Goal: Transaction & Acquisition: Purchase product/service

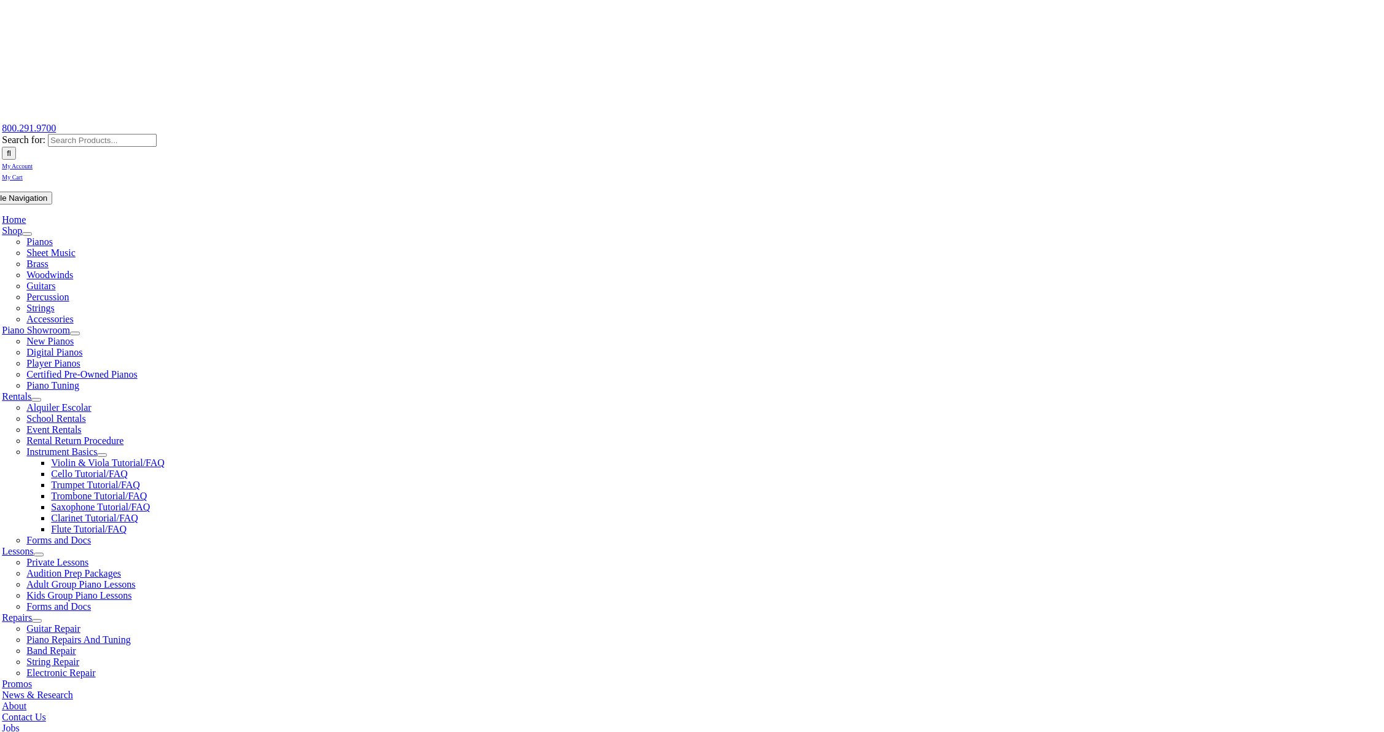
scroll to position [55, 0]
type input "rose"
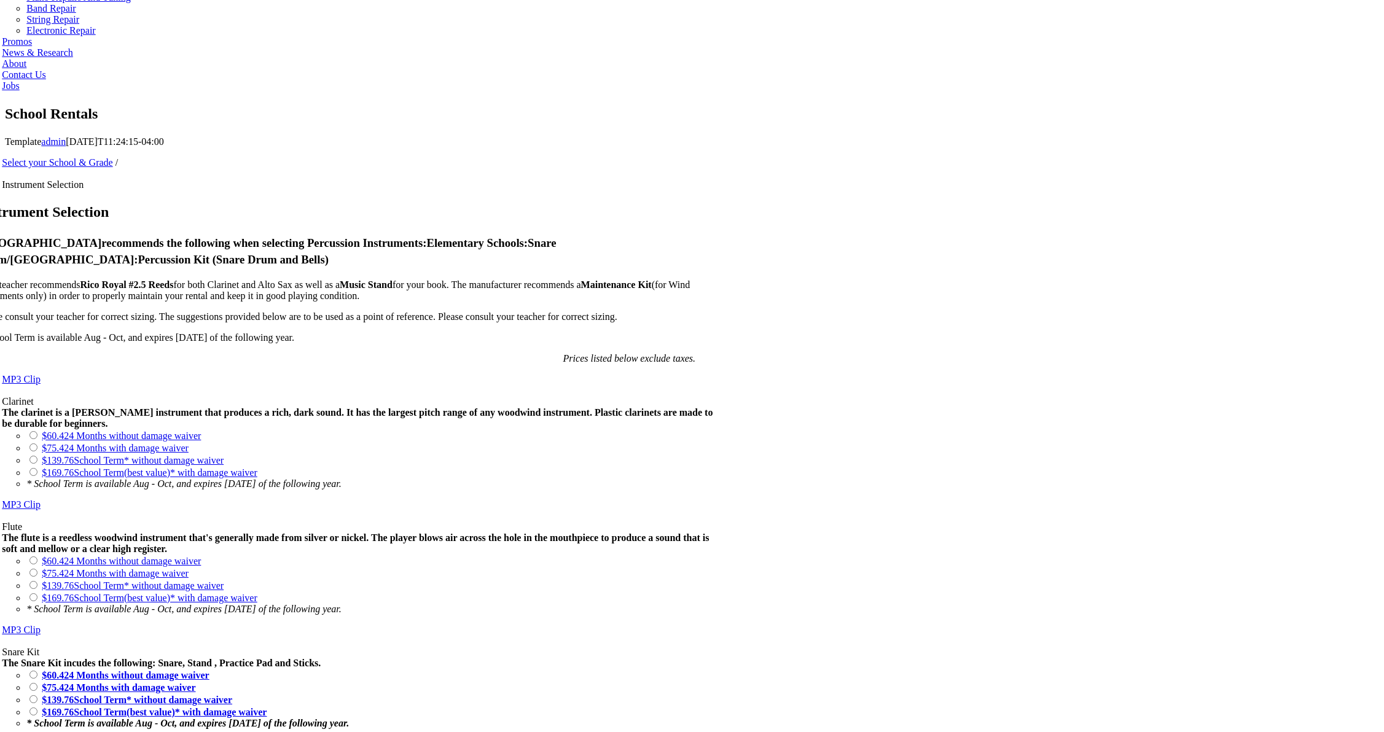
scroll to position [698, 0]
drag, startPoint x: 471, startPoint y: 521, endPoint x: 571, endPoint y: 560, distance: 107.3
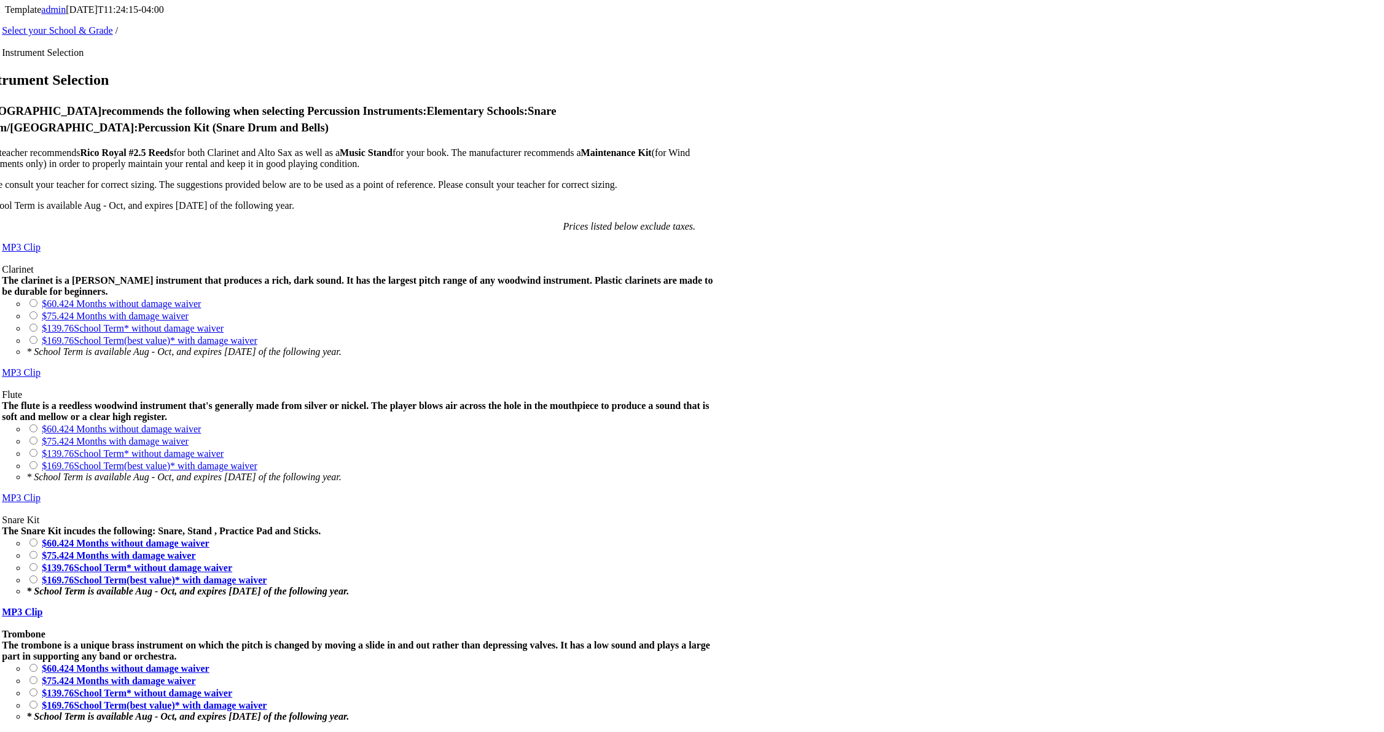
scroll to position [828, 0]
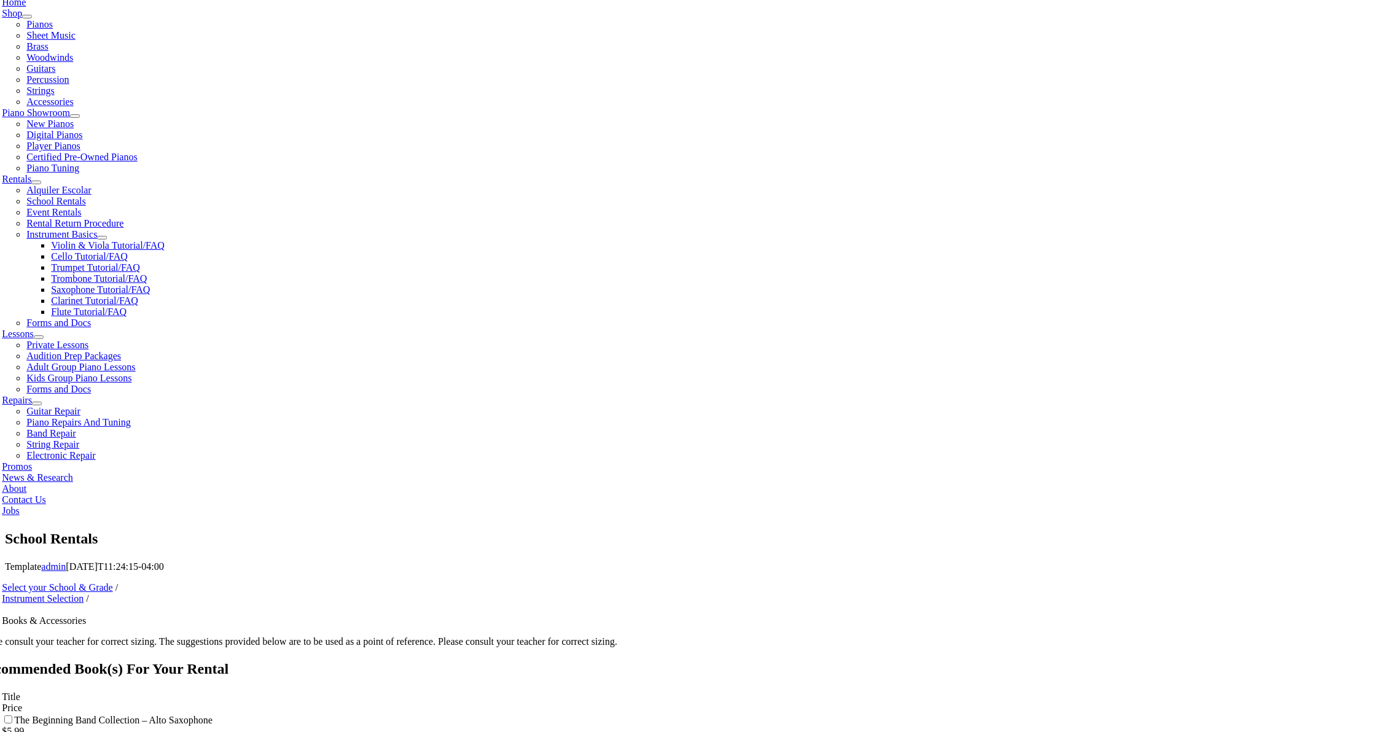
scroll to position [270, 0]
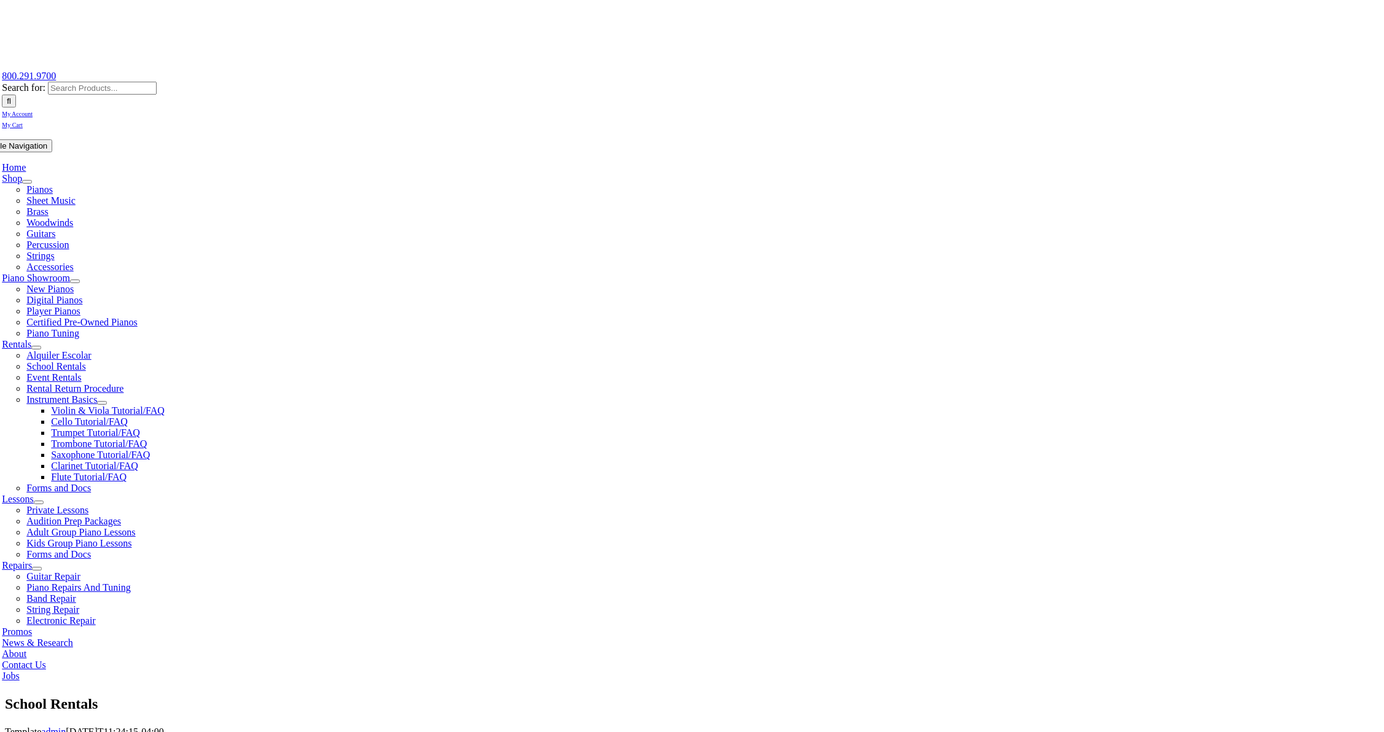
scroll to position [107, 0]
type input "1"
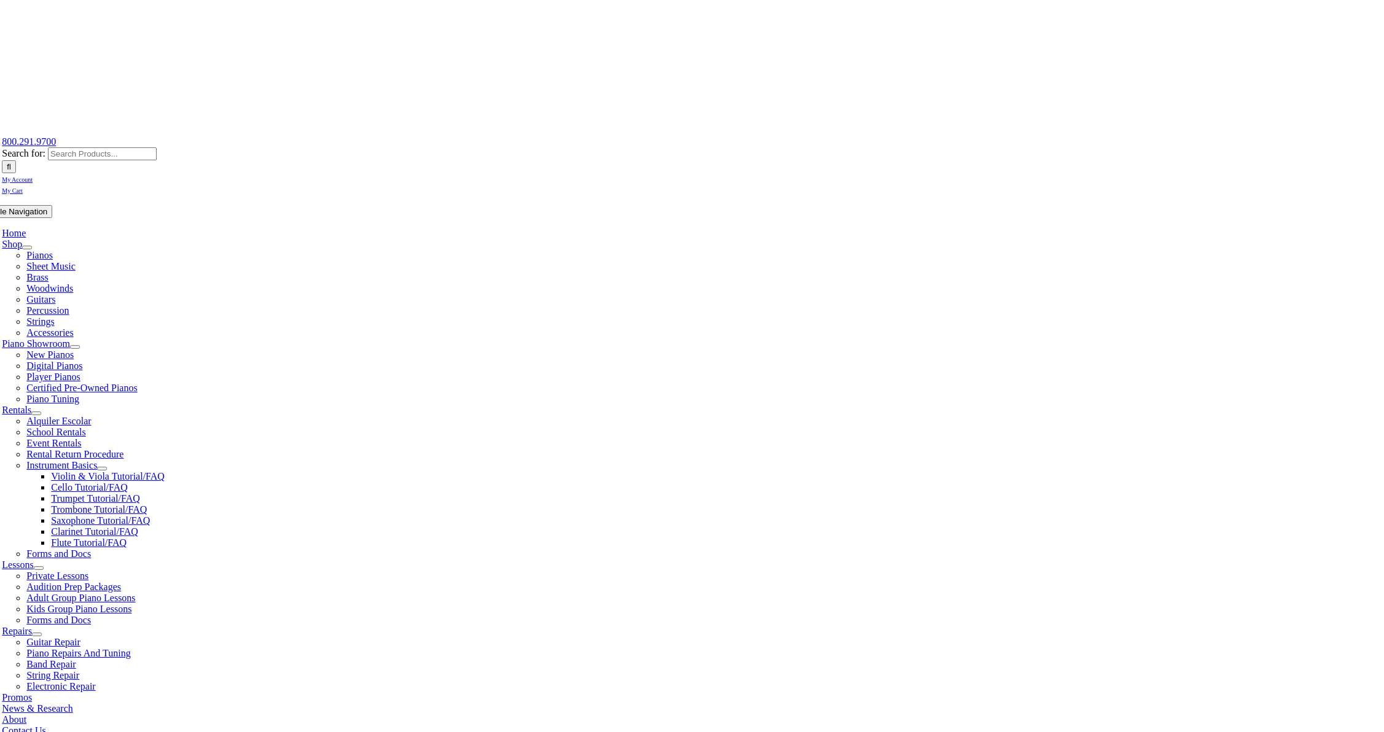
scroll to position [37, 0]
type input "Avi"
type input "Thaker"
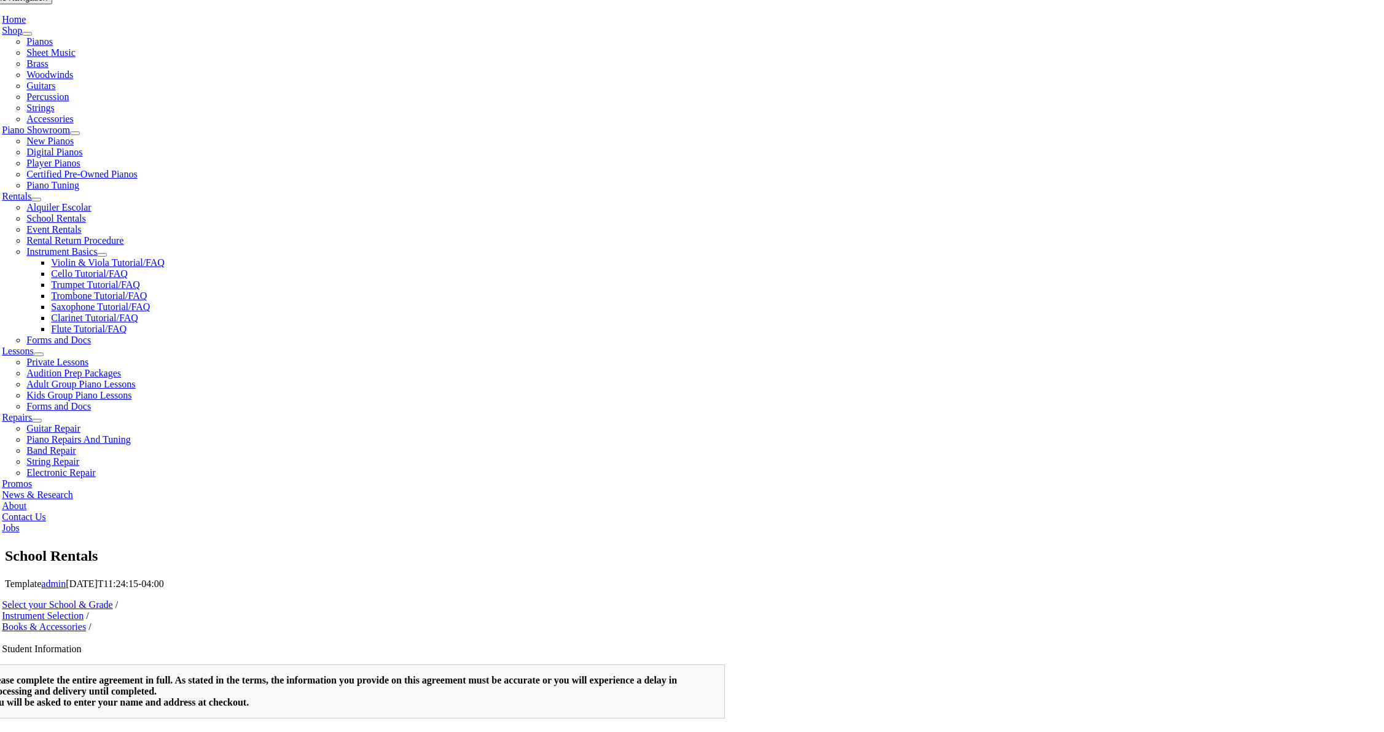
scroll to position [263, 0]
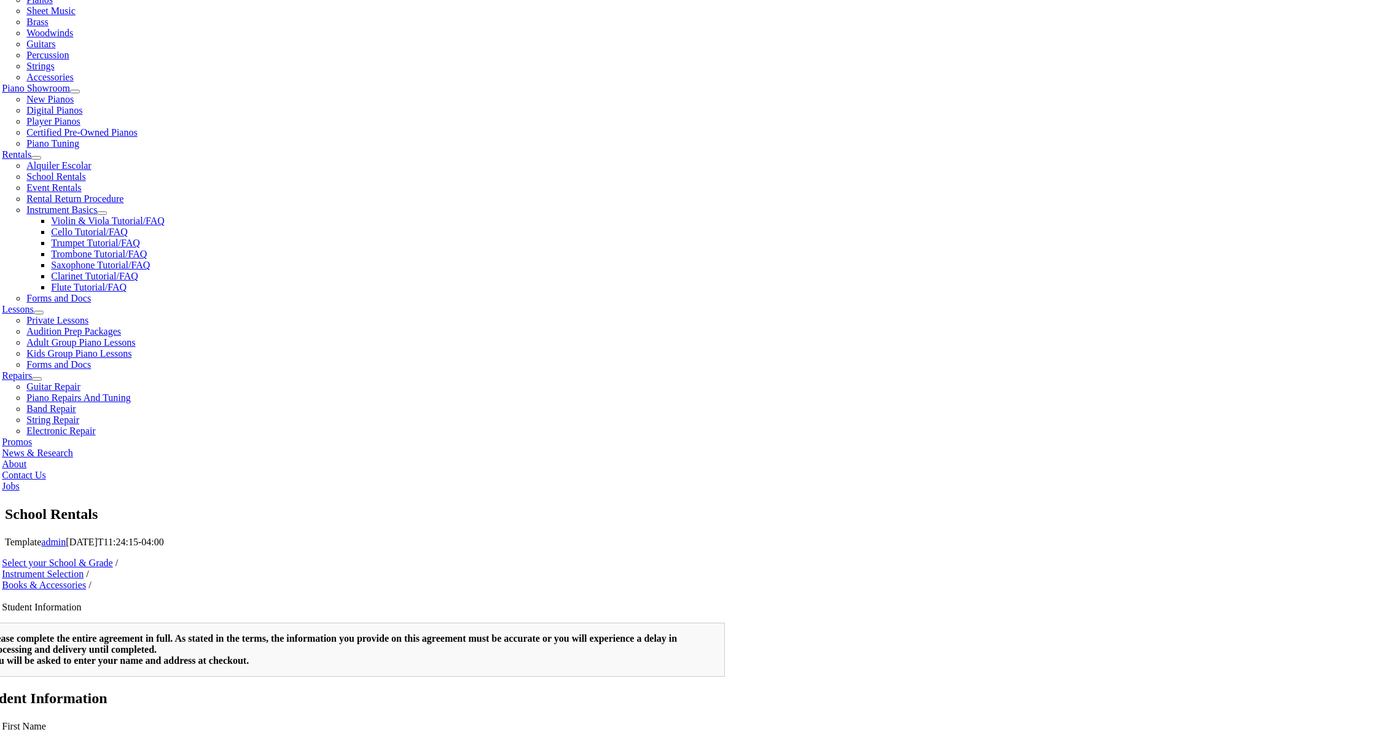
scroll to position [297, 0]
type input "mm/dd/yyyy"
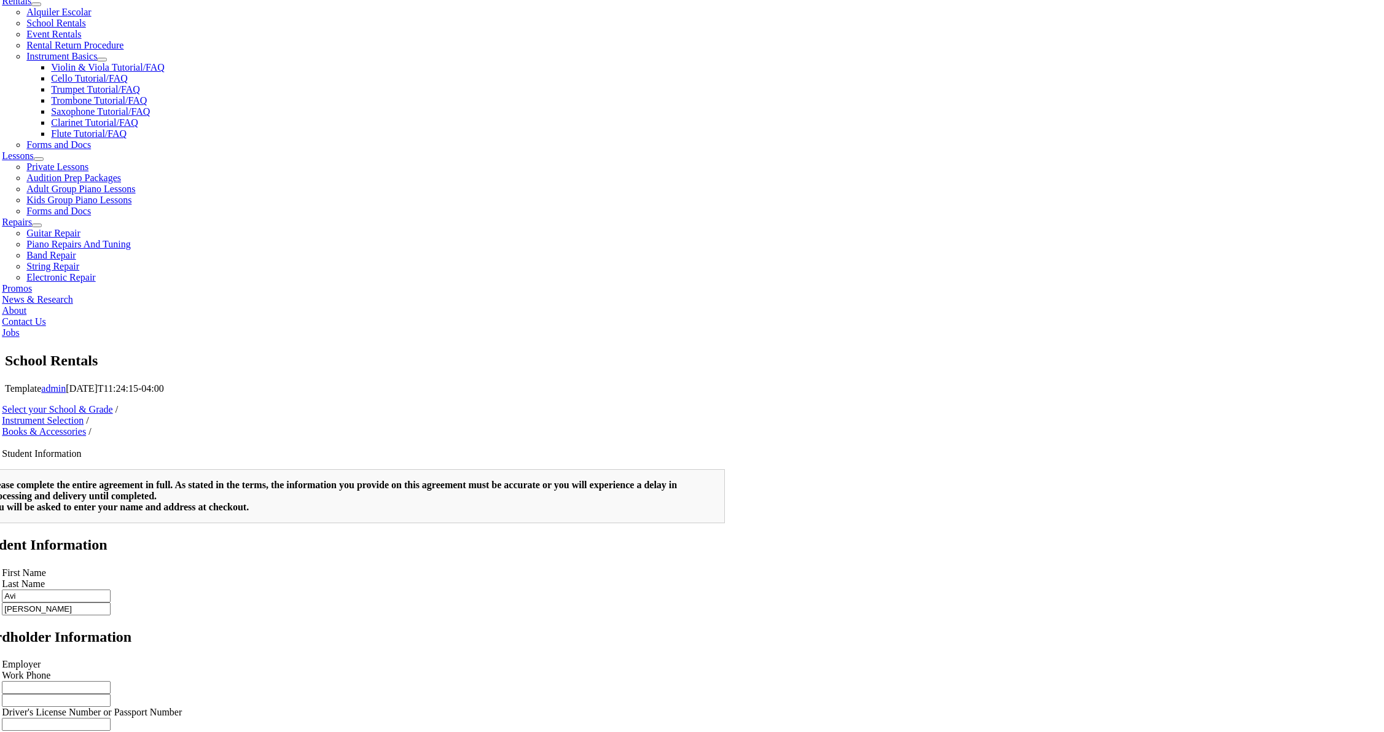
scroll to position [50, 0]
type input "1"
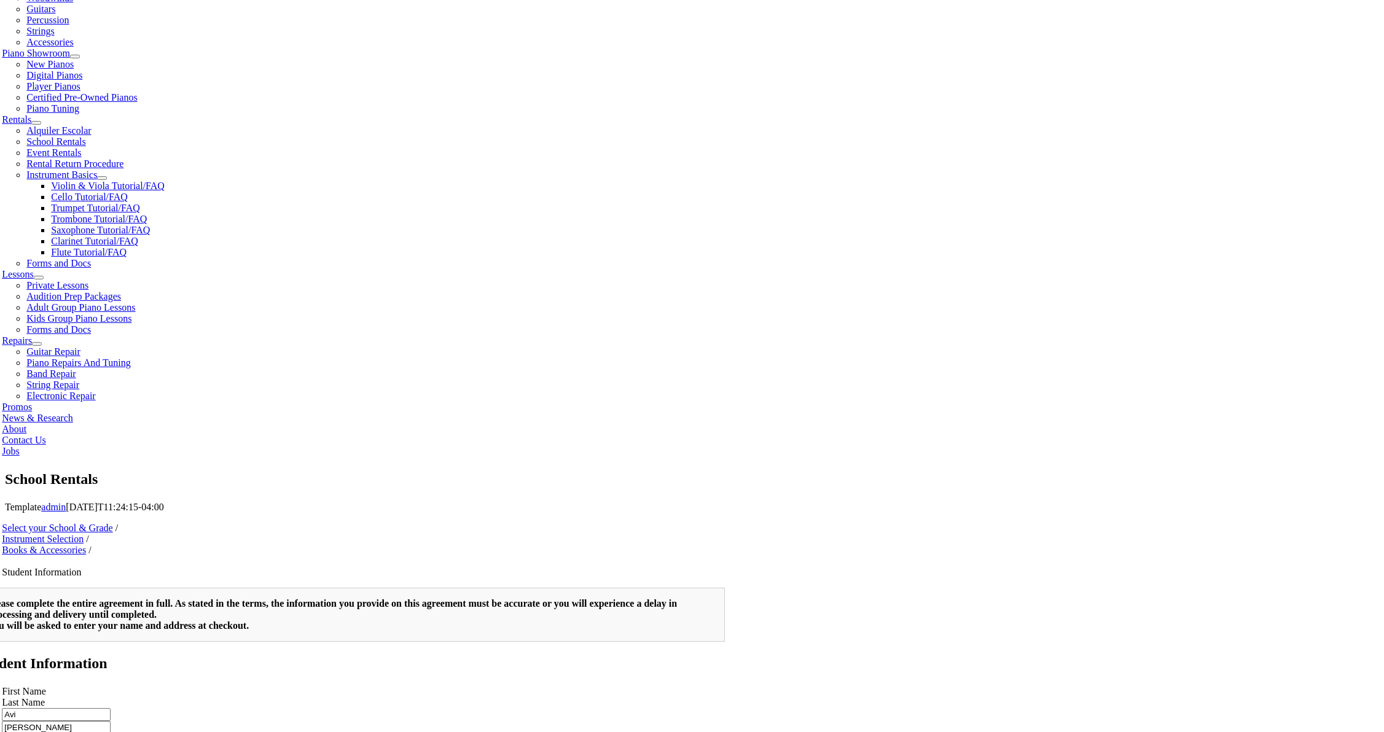
scroll to position [331, 0]
type input "08/25/1978"
type input "2153009069"
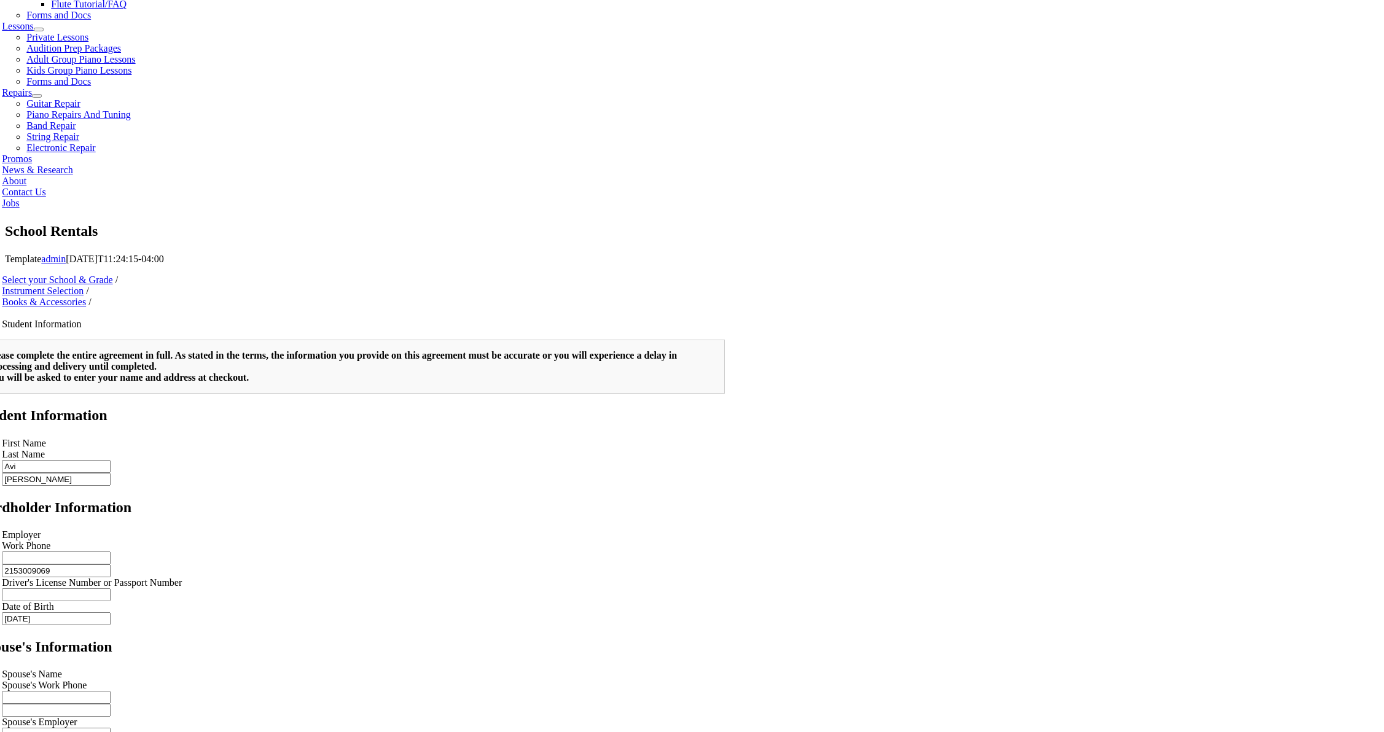
scroll to position [308, 0]
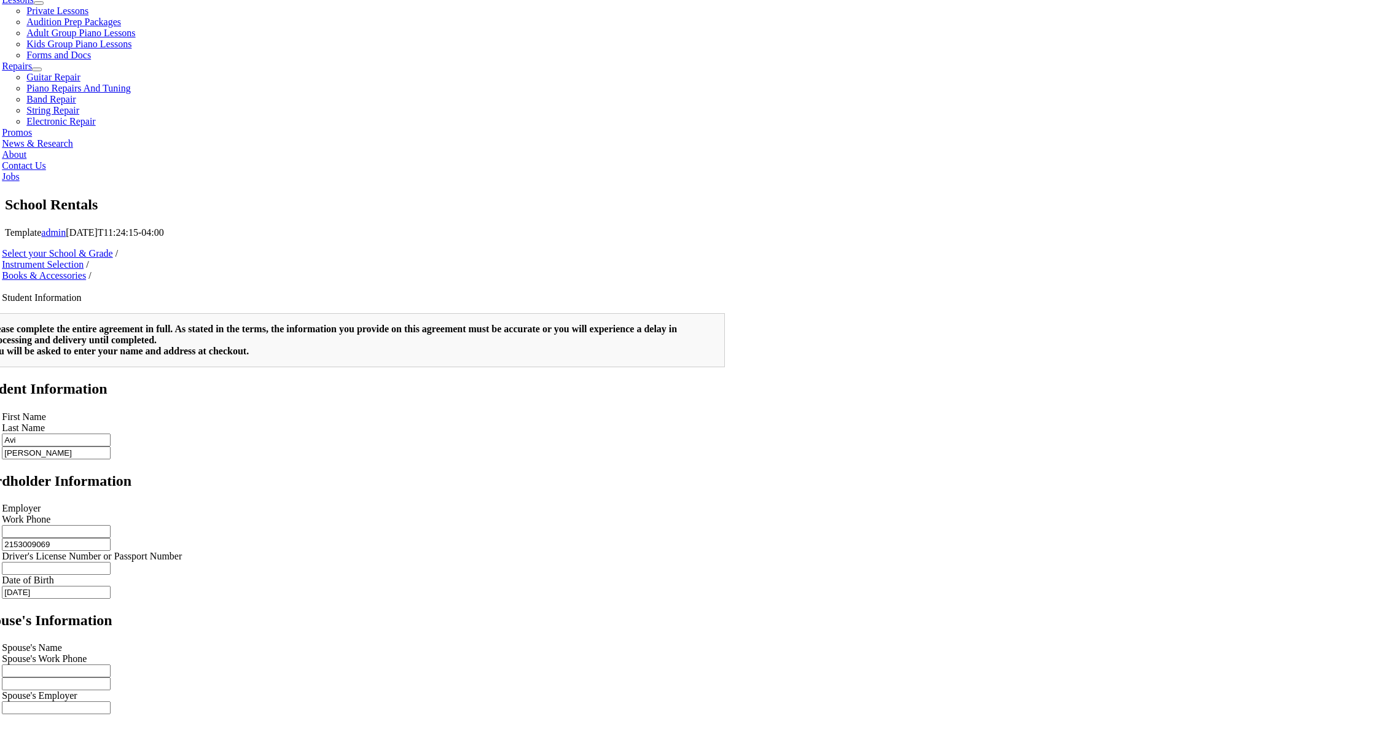
scroll to position [618, 0]
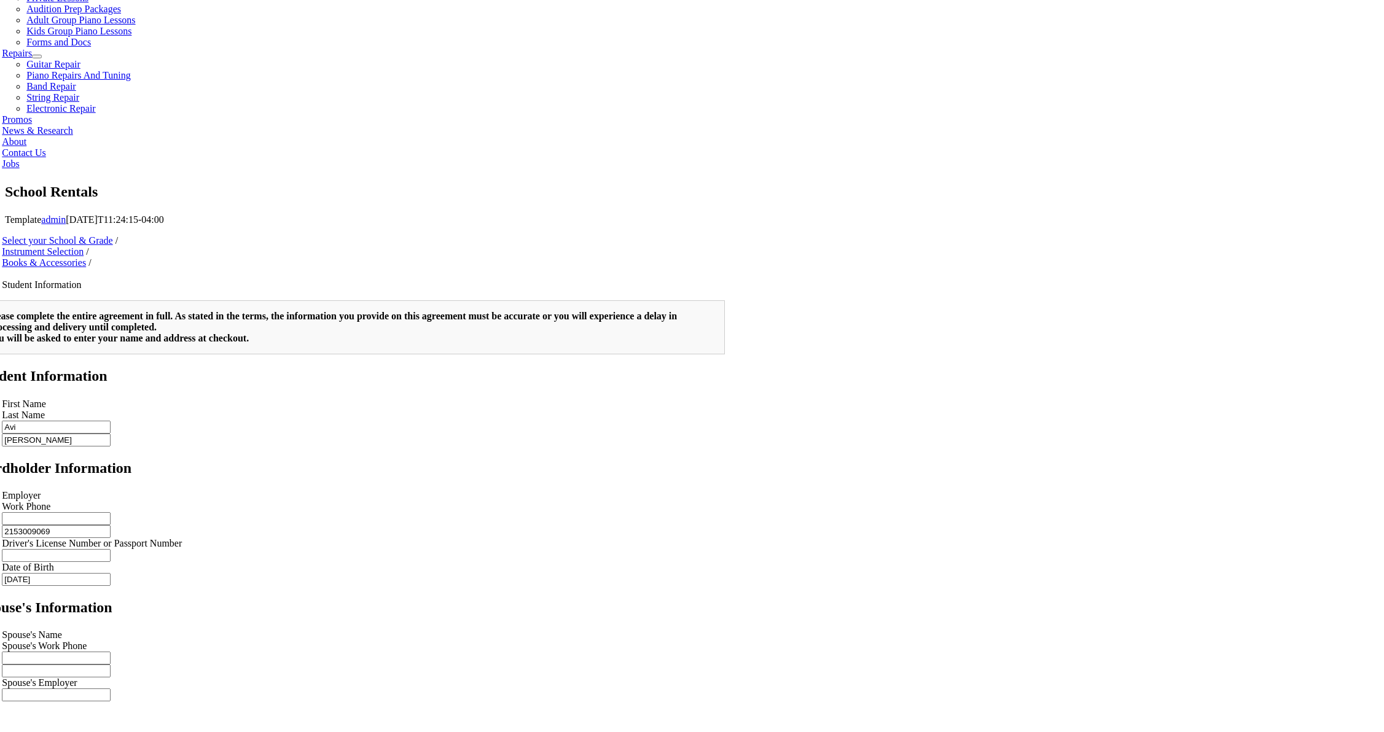
drag, startPoint x: 426, startPoint y: 482, endPoint x: 273, endPoint y: 68, distance: 441.9
type input "1"
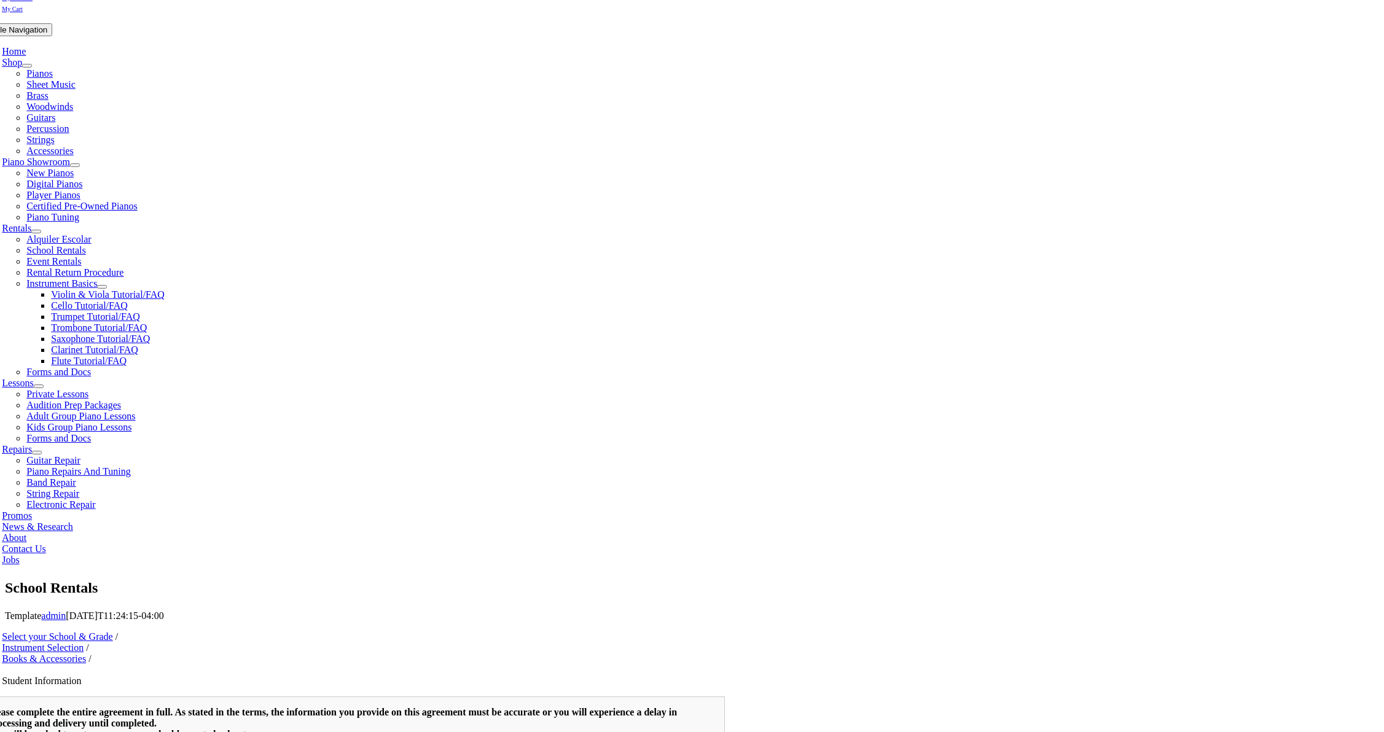
scroll to position [223, 0]
type input "Hema Thaker"
type input "Main Line Healthcare"
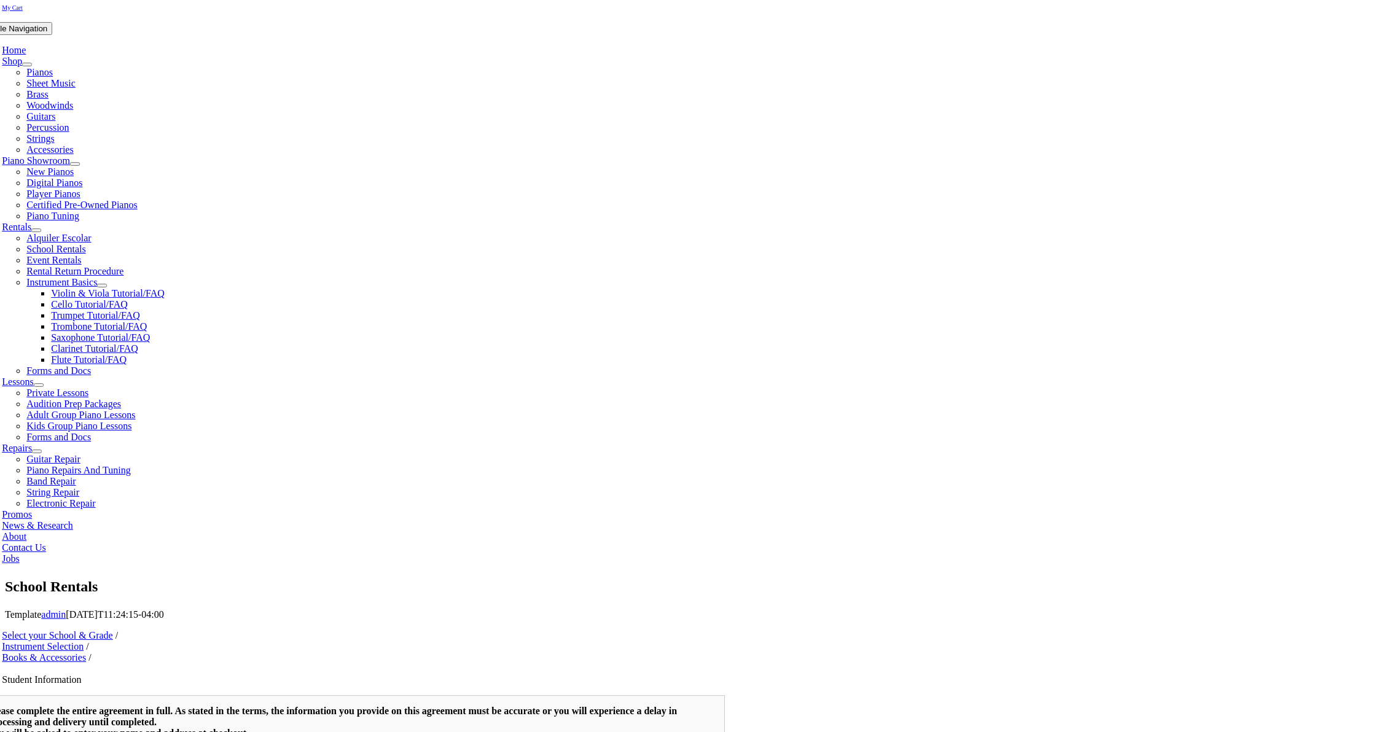
type input "p"
drag, startPoint x: 361, startPoint y: 415, endPoint x: 429, endPoint y: 434, distance: 70.0
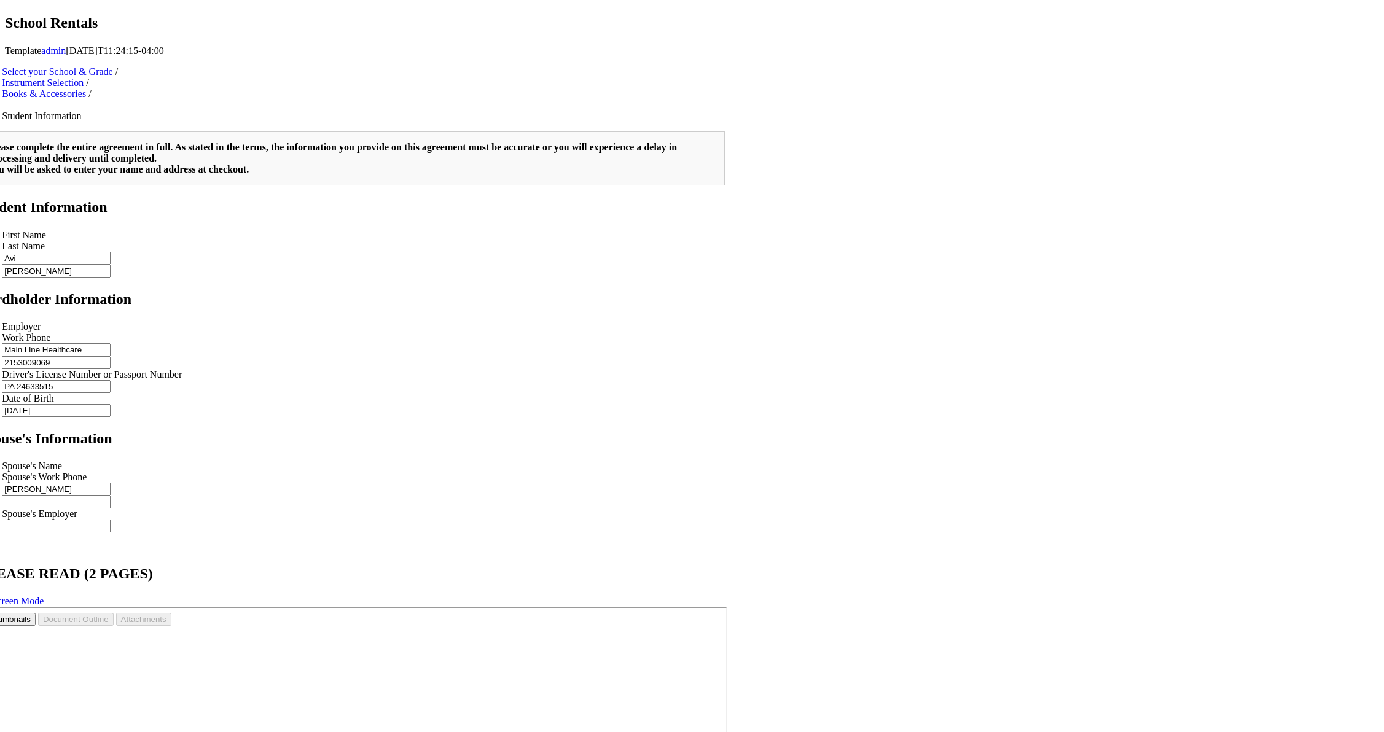
scroll to position [788, 0]
type input "PA 24633515"
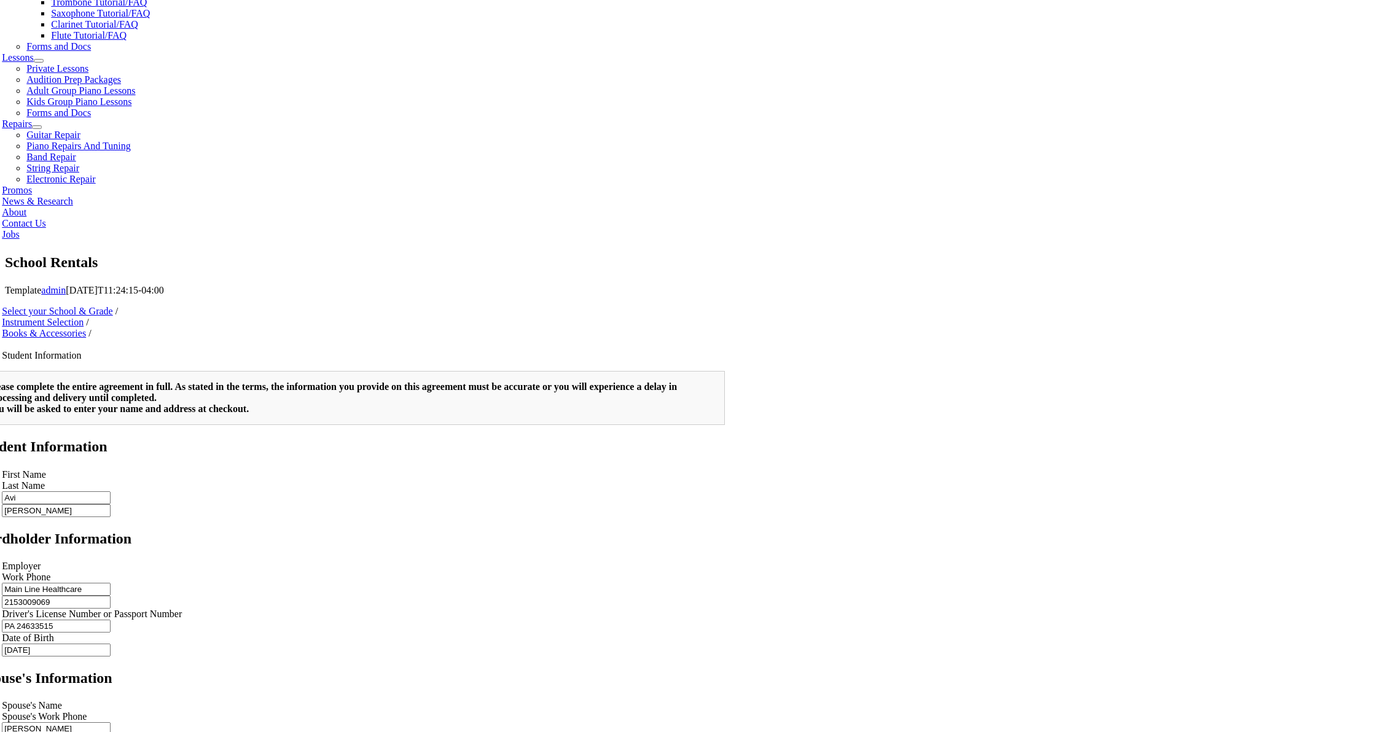
scroll to position [165, 0]
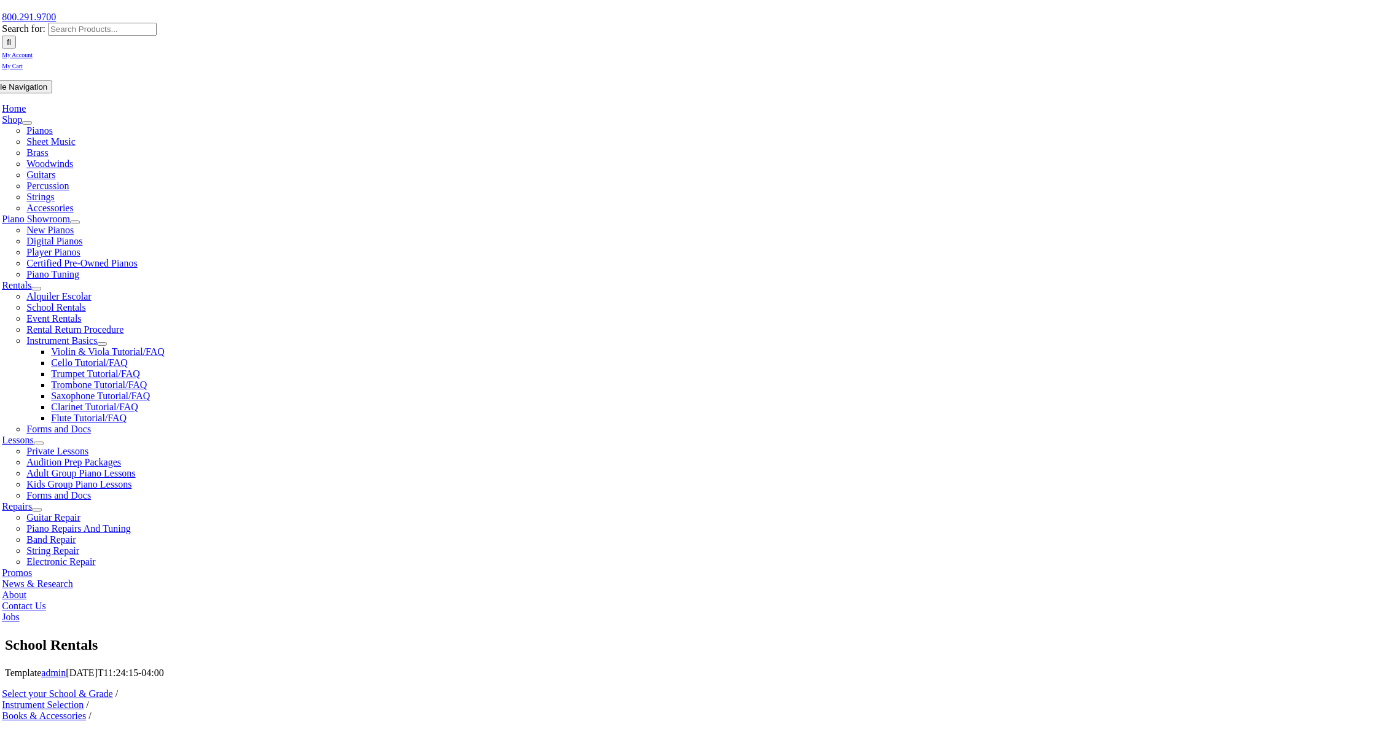
drag, startPoint x: 556, startPoint y: 591, endPoint x: 564, endPoint y: 591, distance: 7.4
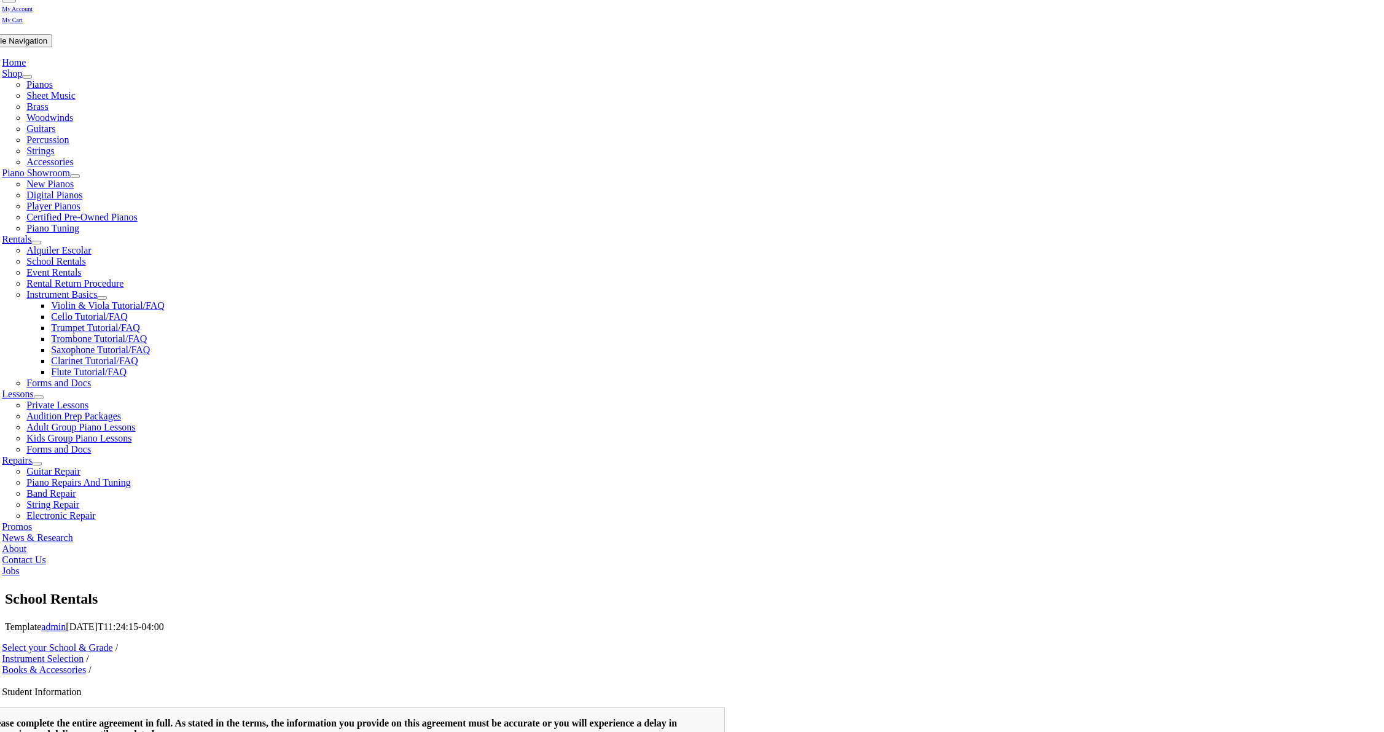
scroll to position [251, 0]
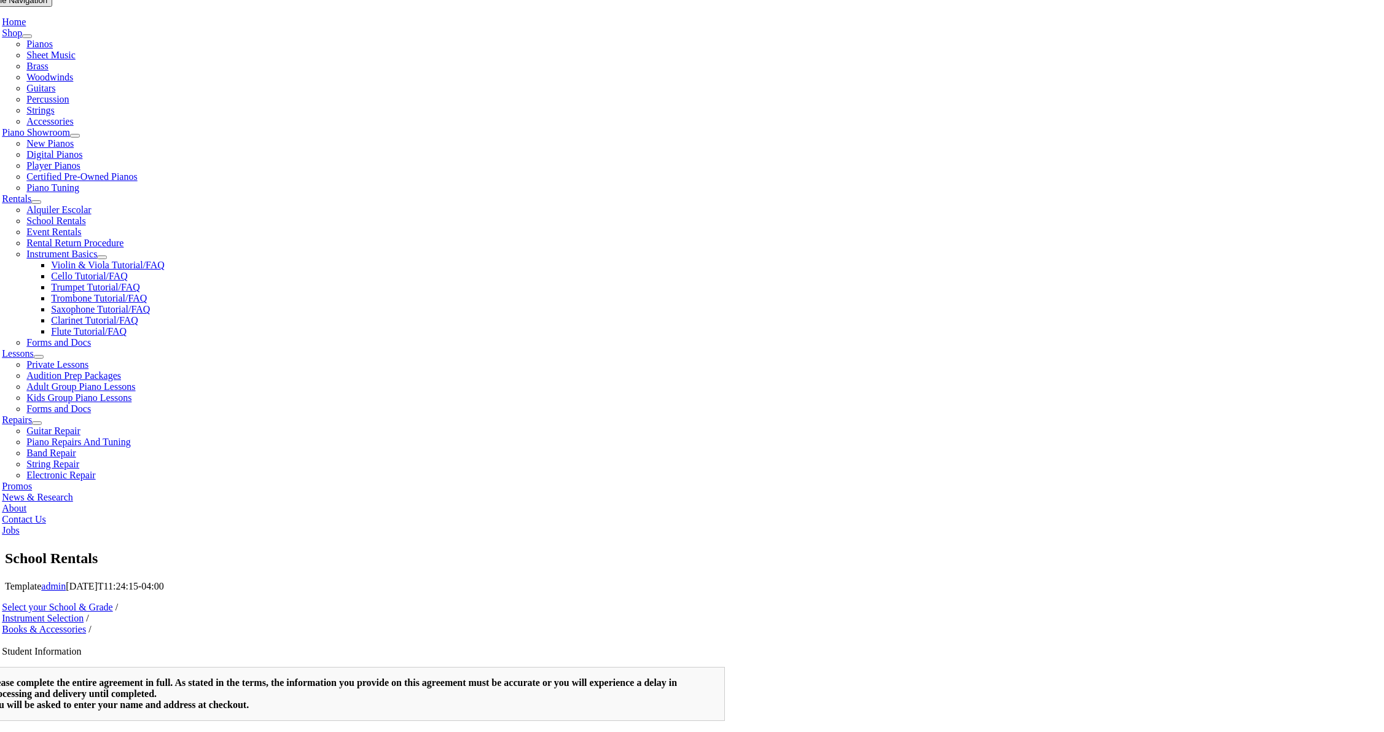
drag, startPoint x: 548, startPoint y: 505, endPoint x: 566, endPoint y: 507, distance: 18.0
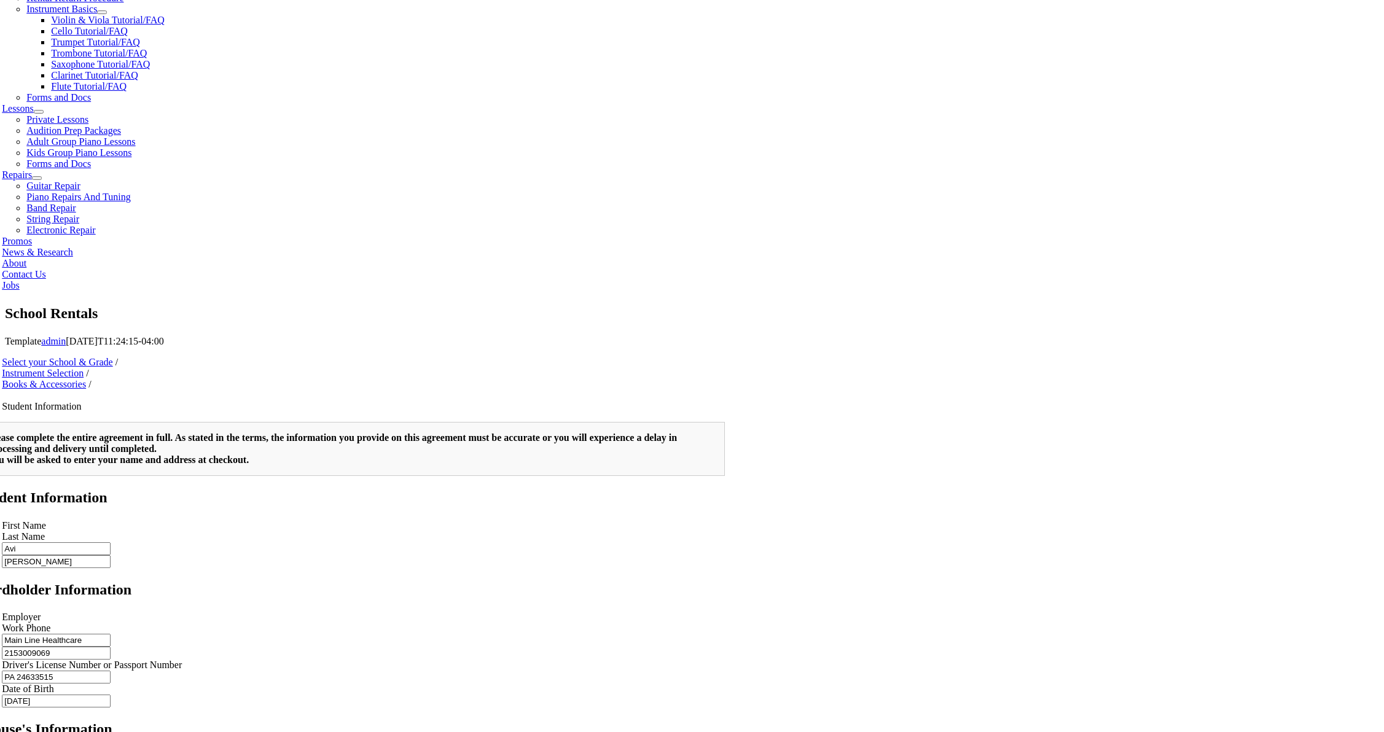
scroll to position [497, 0]
type input "6102781072"
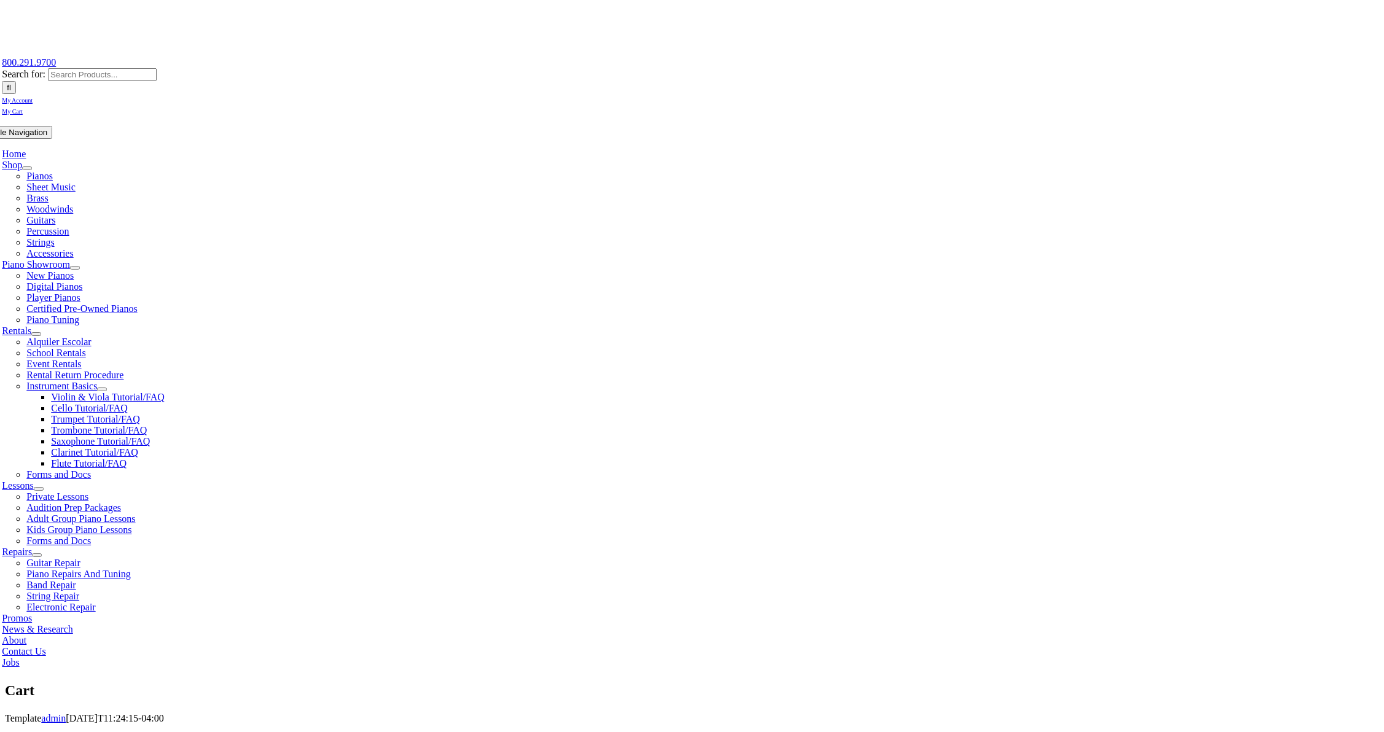
scroll to position [123, 0]
select select "PA"
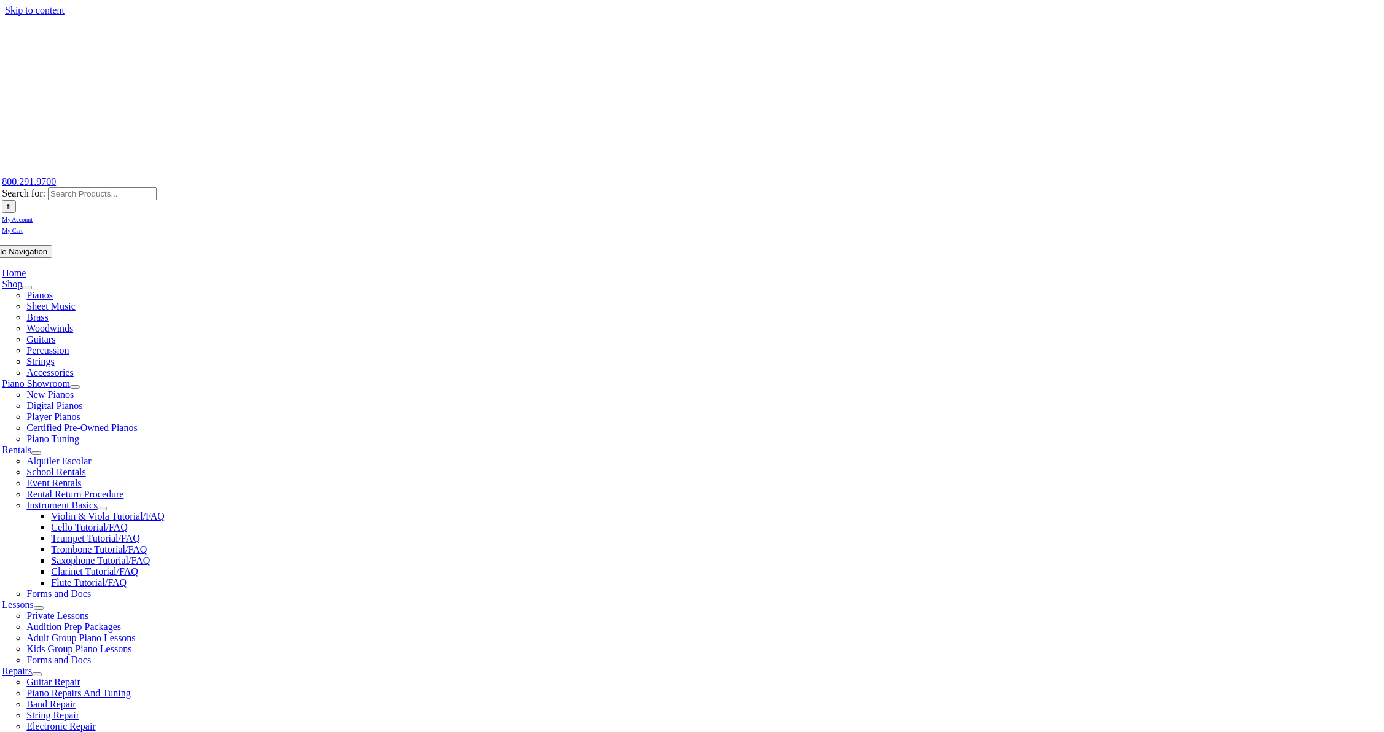
select select "PA"
